Goal: Transaction & Acquisition: Purchase product/service

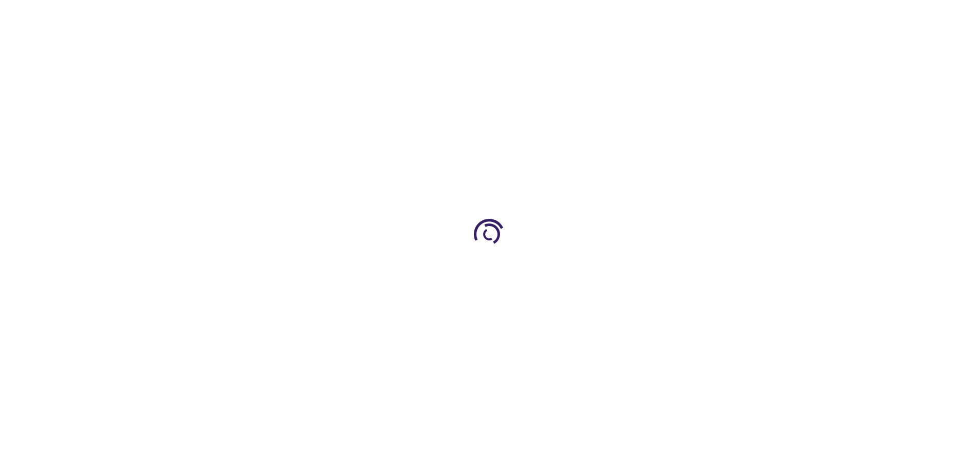
type input "1"
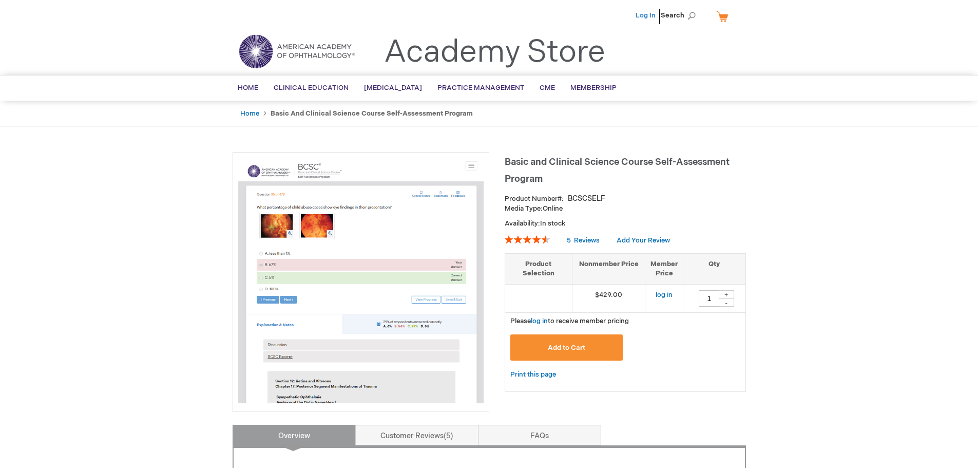
click at [641, 12] on link "Log In" at bounding box center [646, 15] width 20 height 8
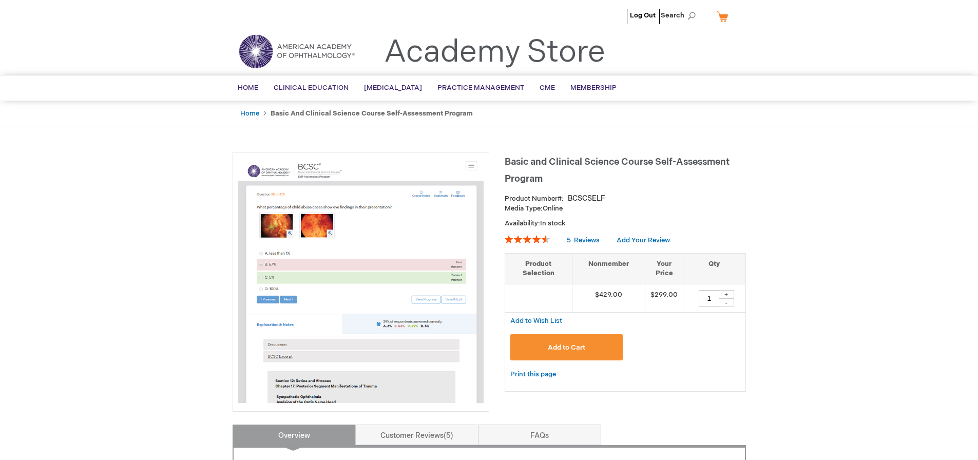
type input "1"
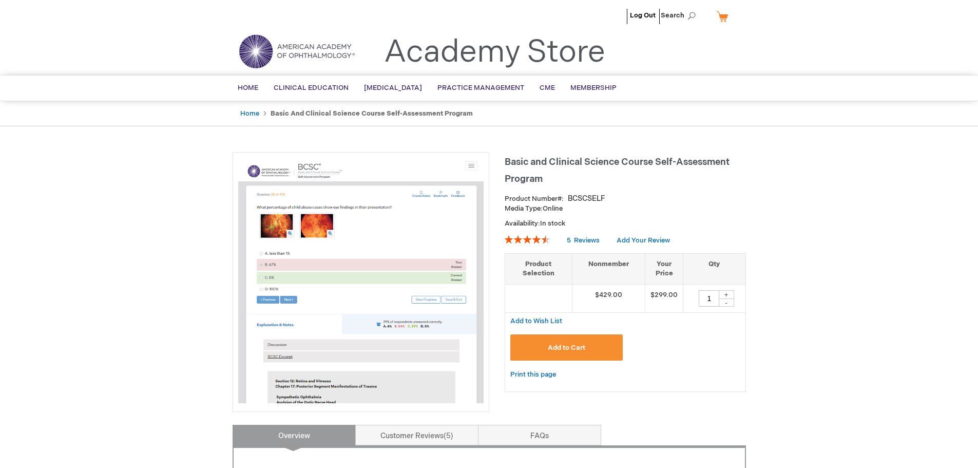
click at [598, 18] on ul "Log Out Search" at bounding box center [489, 18] width 529 height 36
click at [245, 111] on link "Home" at bounding box center [249, 113] width 19 height 8
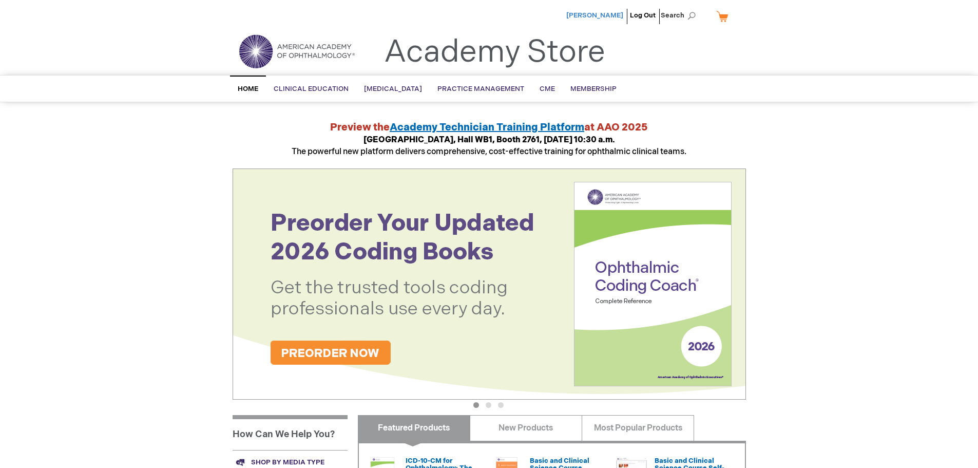
click at [605, 16] on span "Roma Pradhan" at bounding box center [594, 15] width 57 height 8
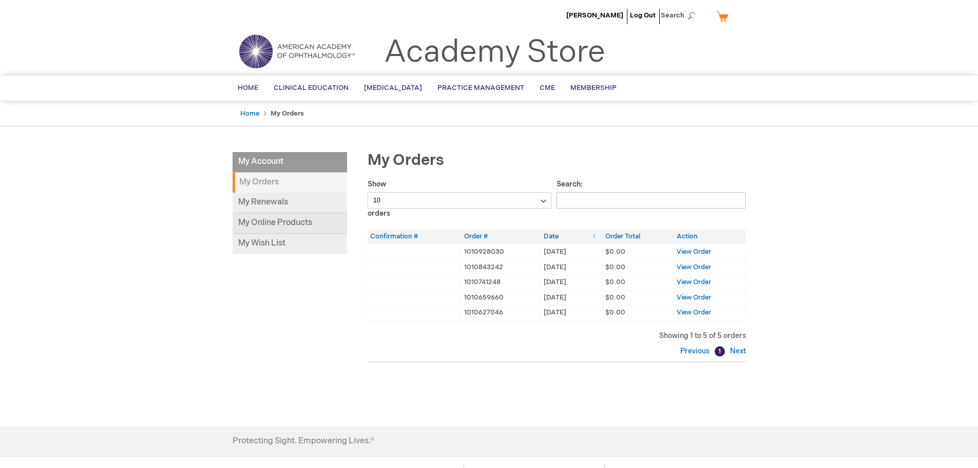
click at [262, 220] on link "My Online Products" at bounding box center [290, 223] width 114 height 21
